Goal: Transaction & Acquisition: Purchase product/service

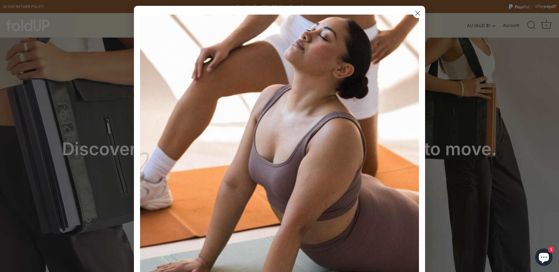
scroll to position [165, 0]
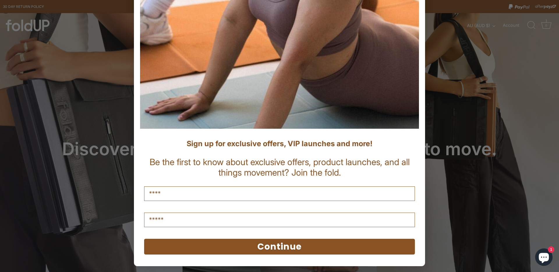
click at [276, 242] on button "Continue" at bounding box center [279, 247] width 271 height 16
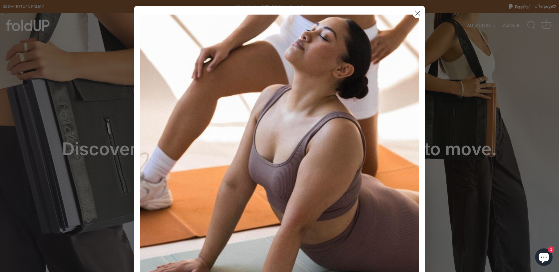
click at [417, 13] on icon "Close dialog" at bounding box center [418, 13] width 4 height 4
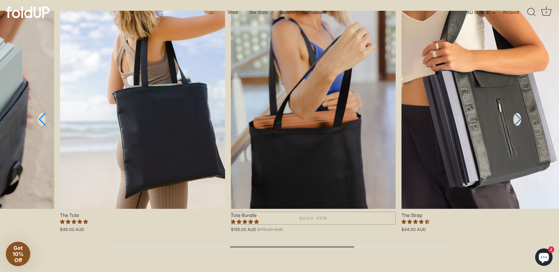
scroll to position [632, 0]
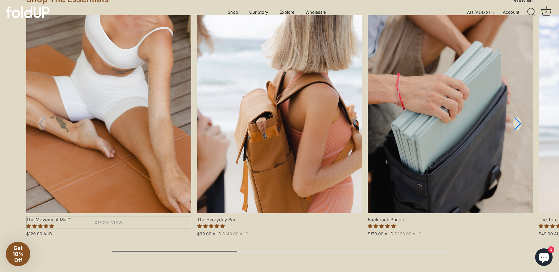
click at [111, 111] on link "The Movement Mat™" at bounding box center [108, 114] width 165 height 198
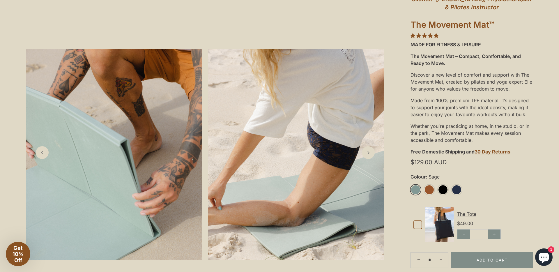
scroll to position [80, 0]
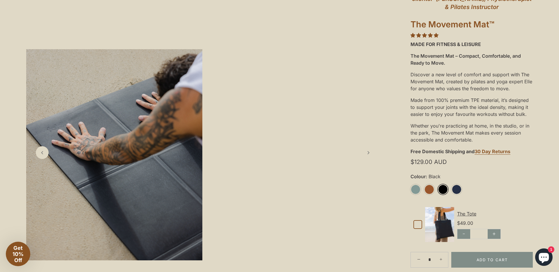
click at [443, 191] on link "Black" at bounding box center [443, 189] width 10 height 10
